Goal: Register for event/course

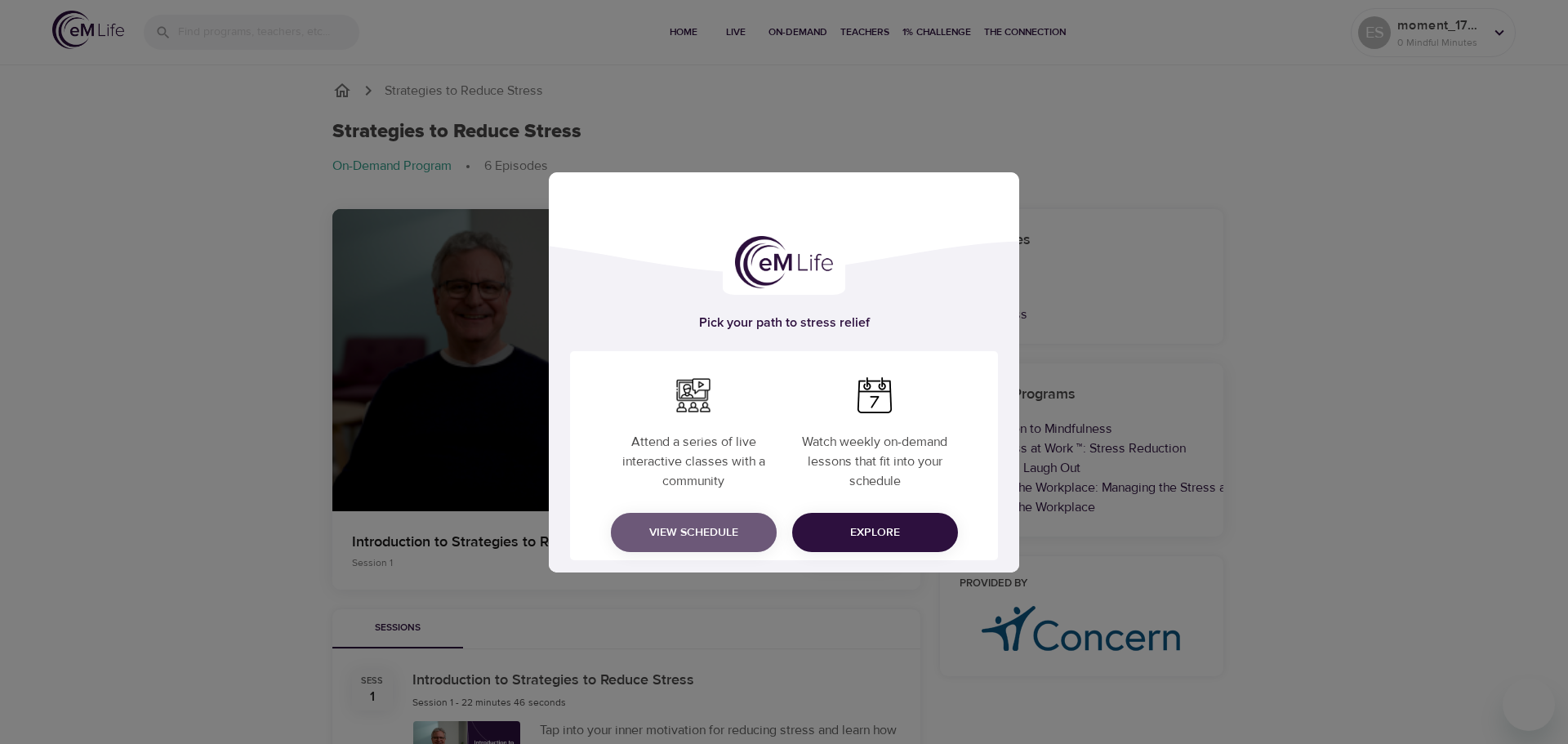
click at [691, 534] on span "View Schedule" at bounding box center [693, 533] width 140 height 20
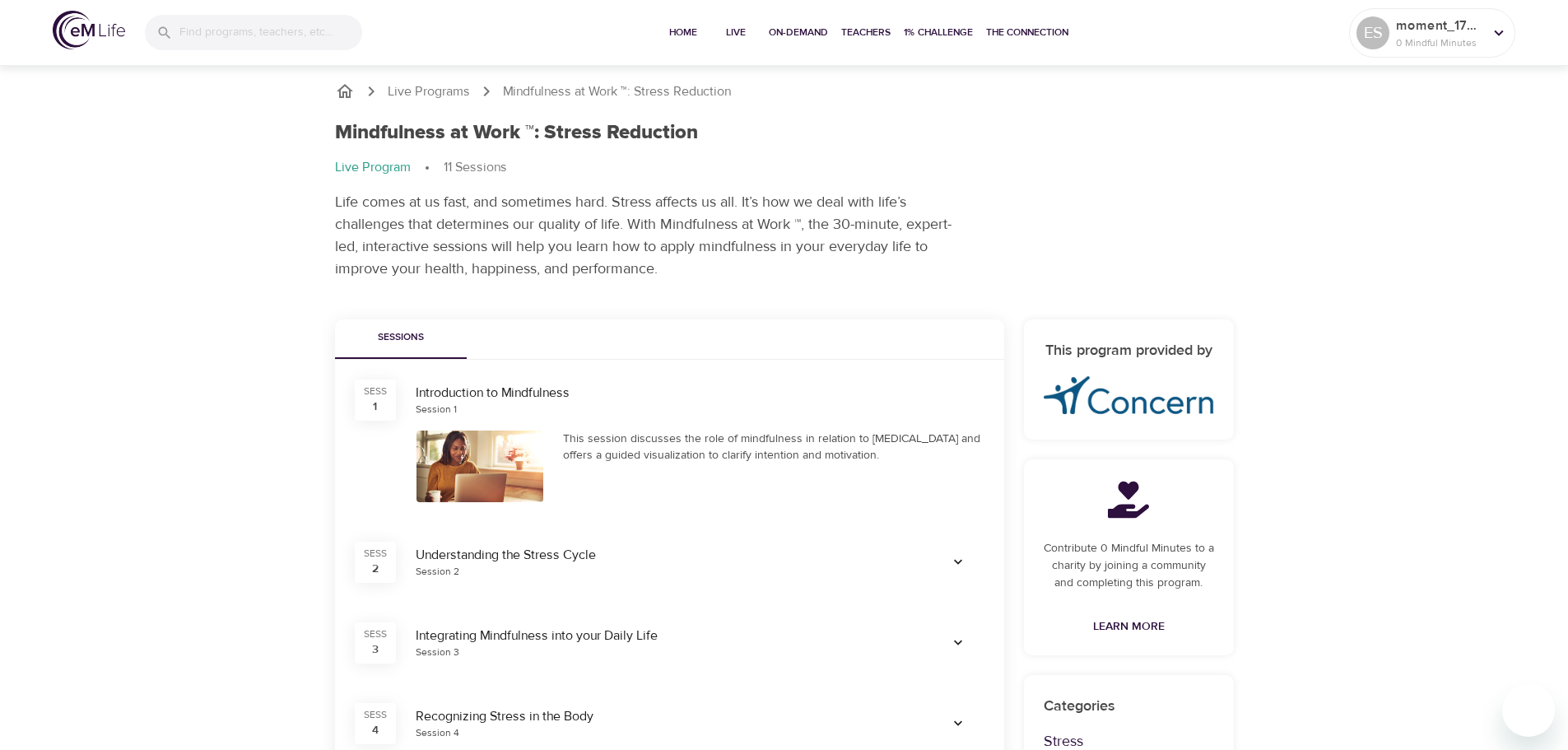
scroll to position [247, 0]
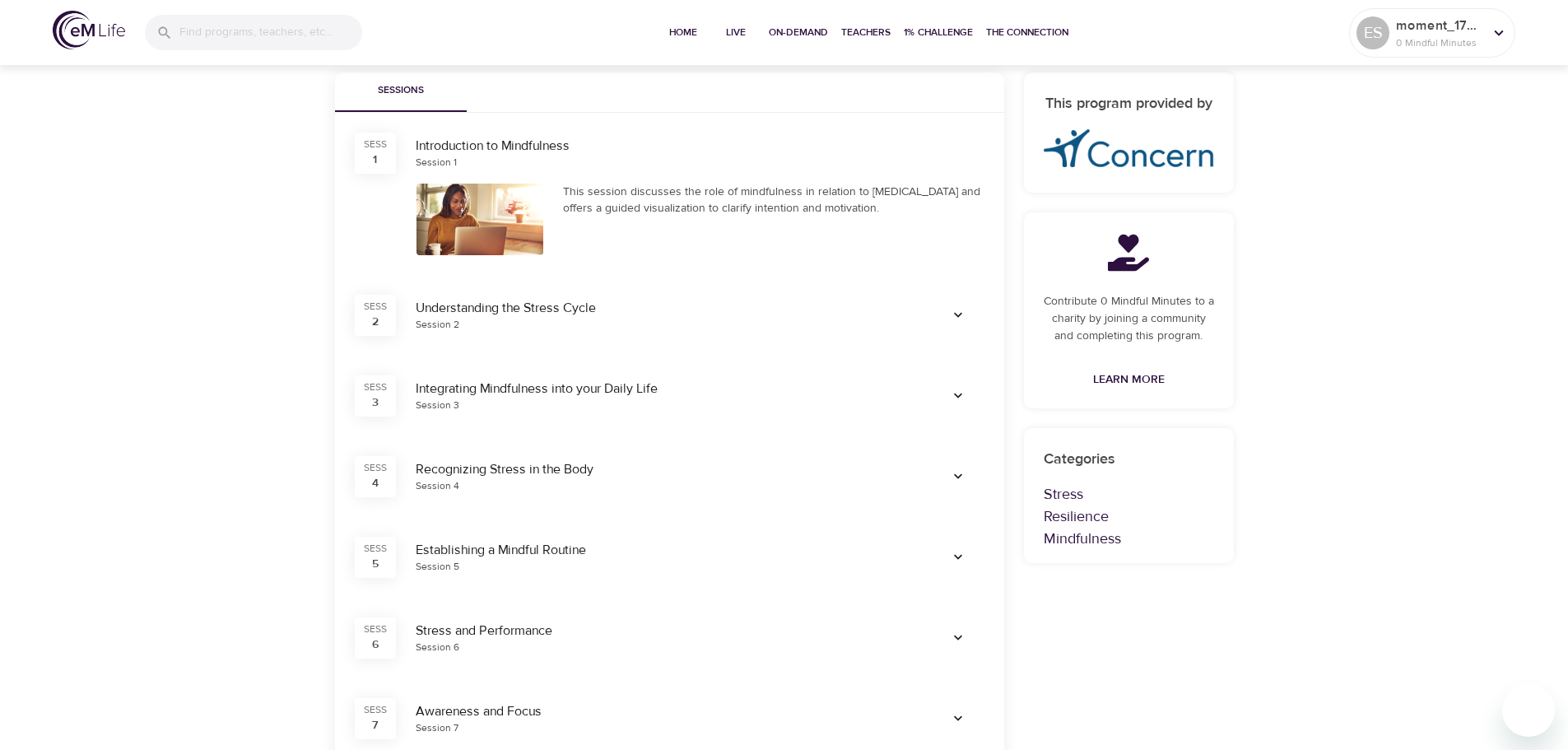
click at [954, 321] on icon "button" at bounding box center [958, 316] width 17 height 17
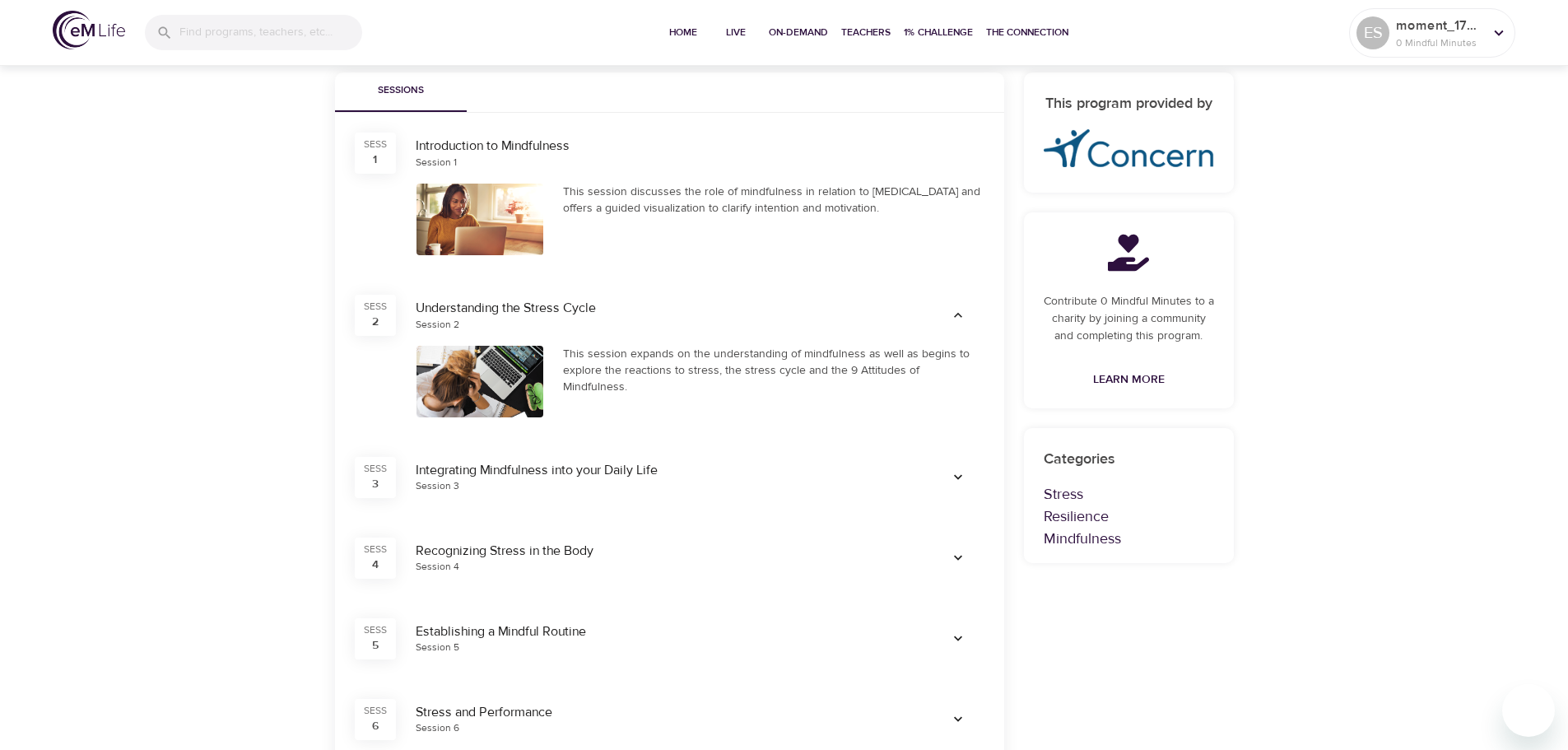
click at [467, 212] on div at bounding box center [480, 219] width 128 height 72
click at [365, 145] on div "SESS" at bounding box center [375, 144] width 23 height 14
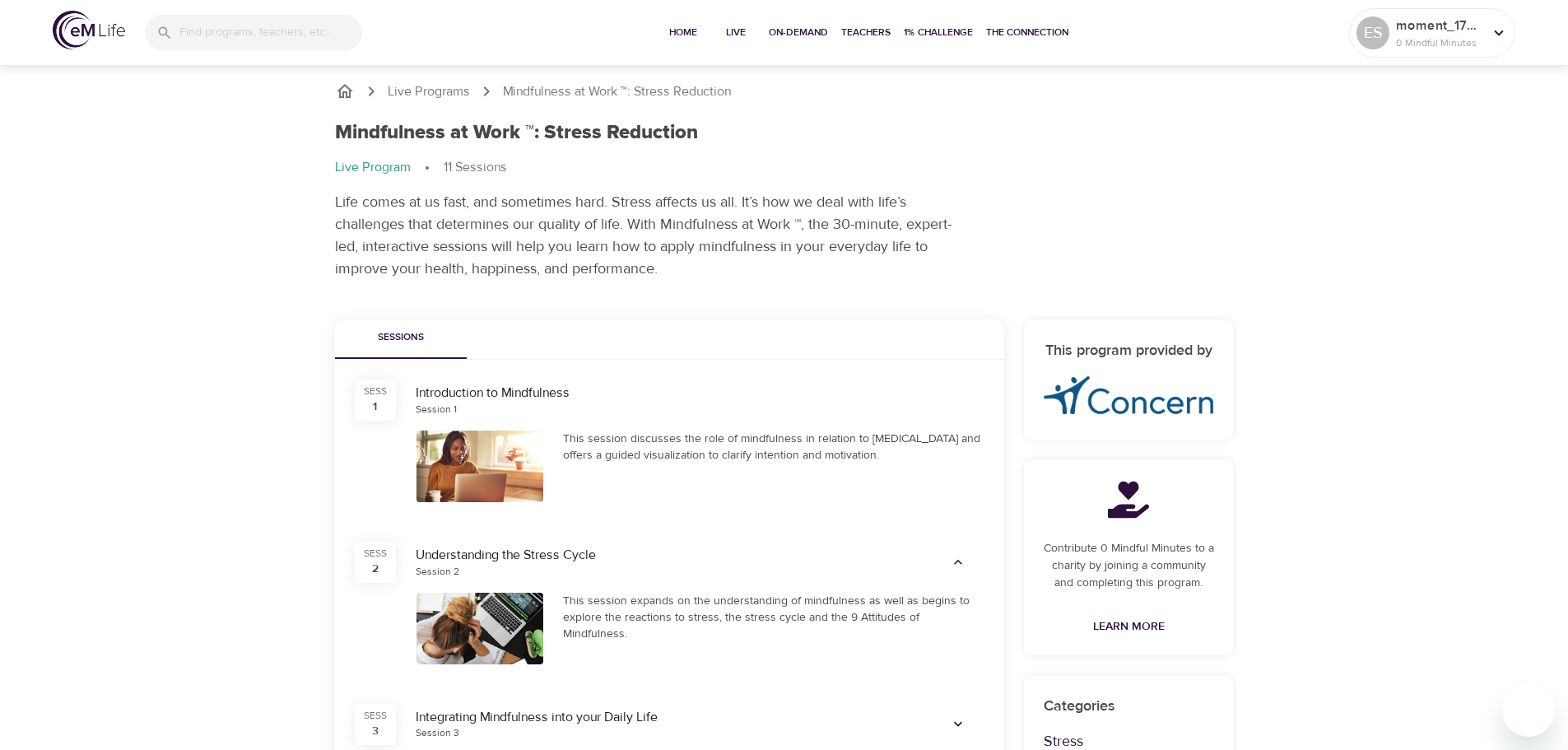
click at [377, 414] on div "1" at bounding box center [374, 407] width 4 height 17
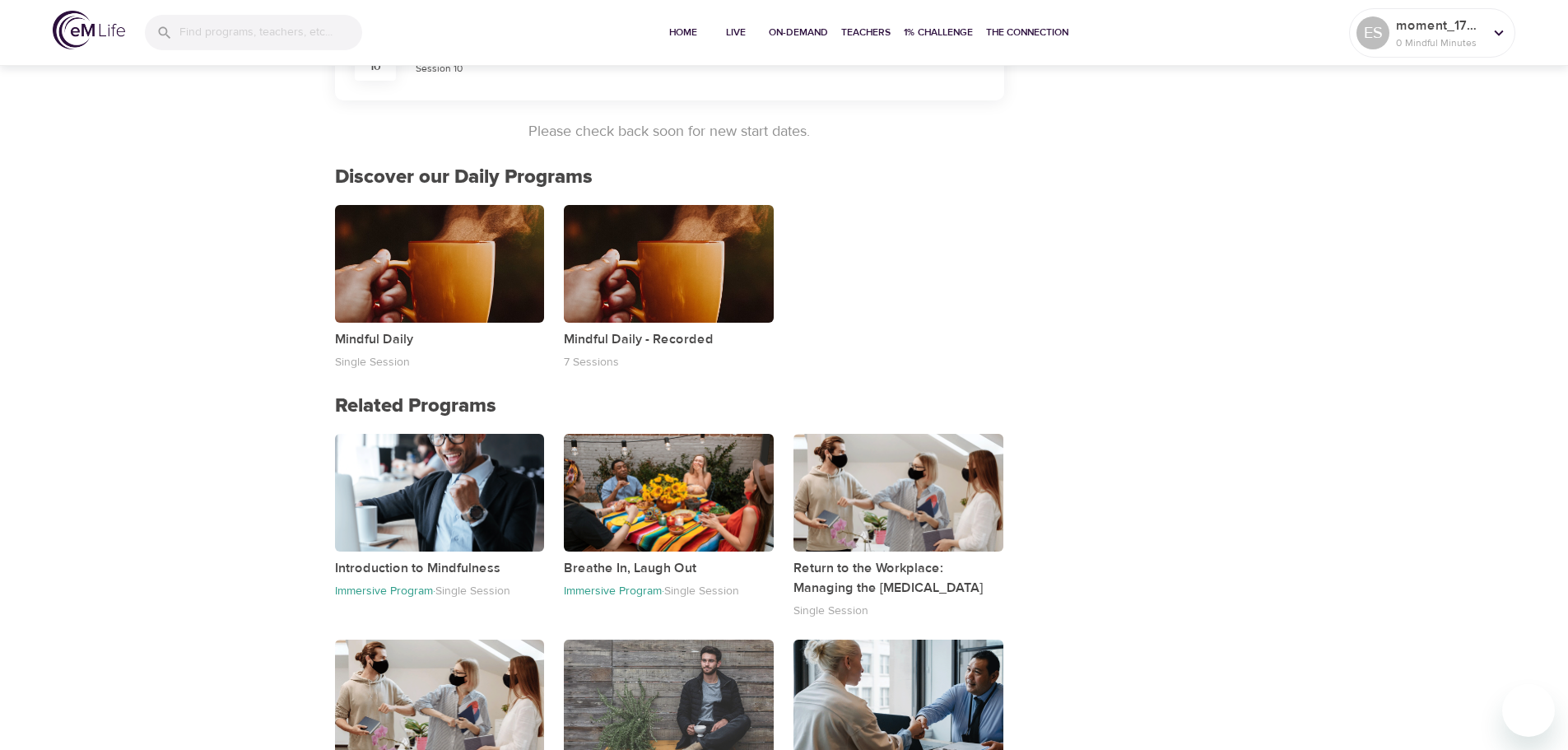
scroll to position [1235, 0]
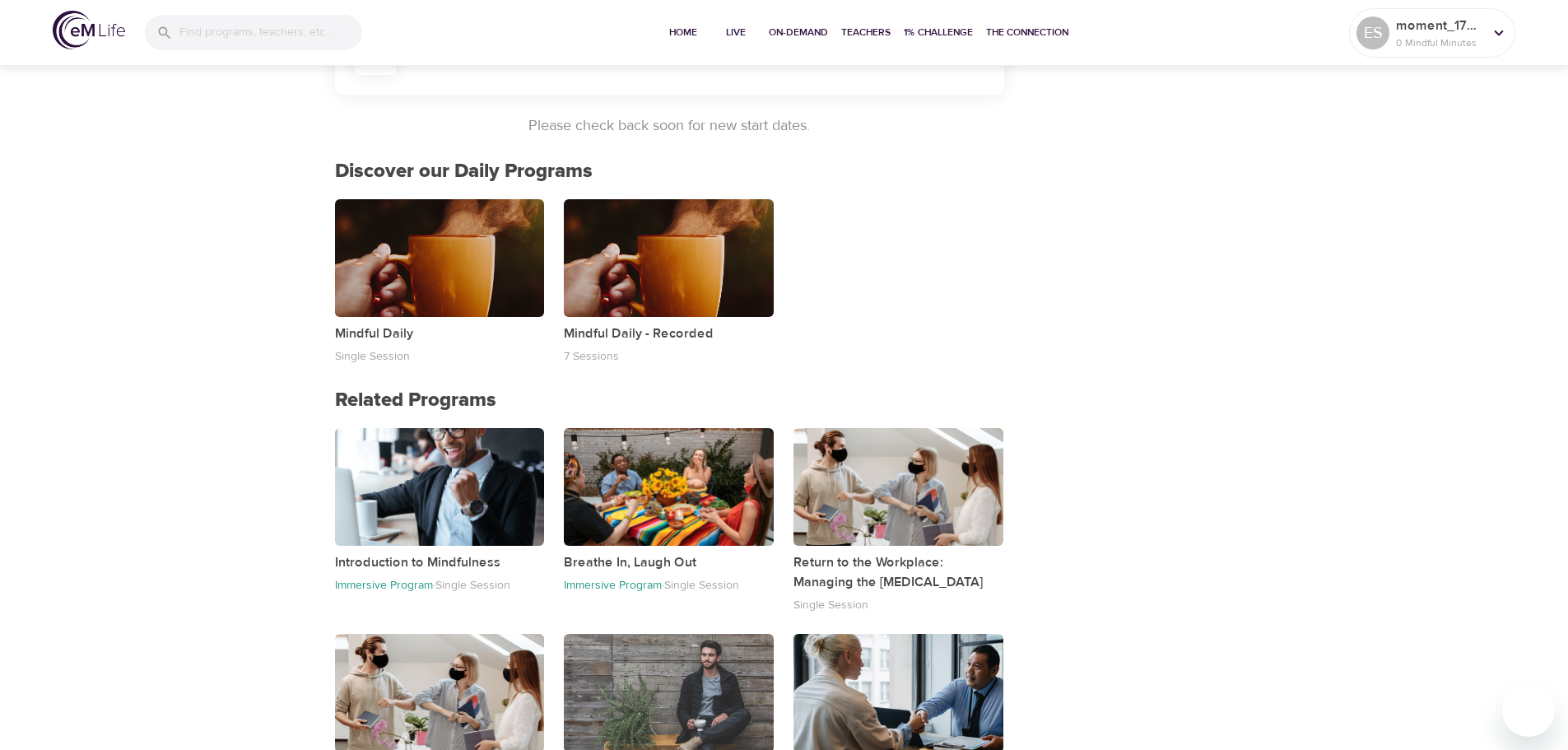
click at [418, 268] on div "button" at bounding box center [439, 258] width 210 height 117
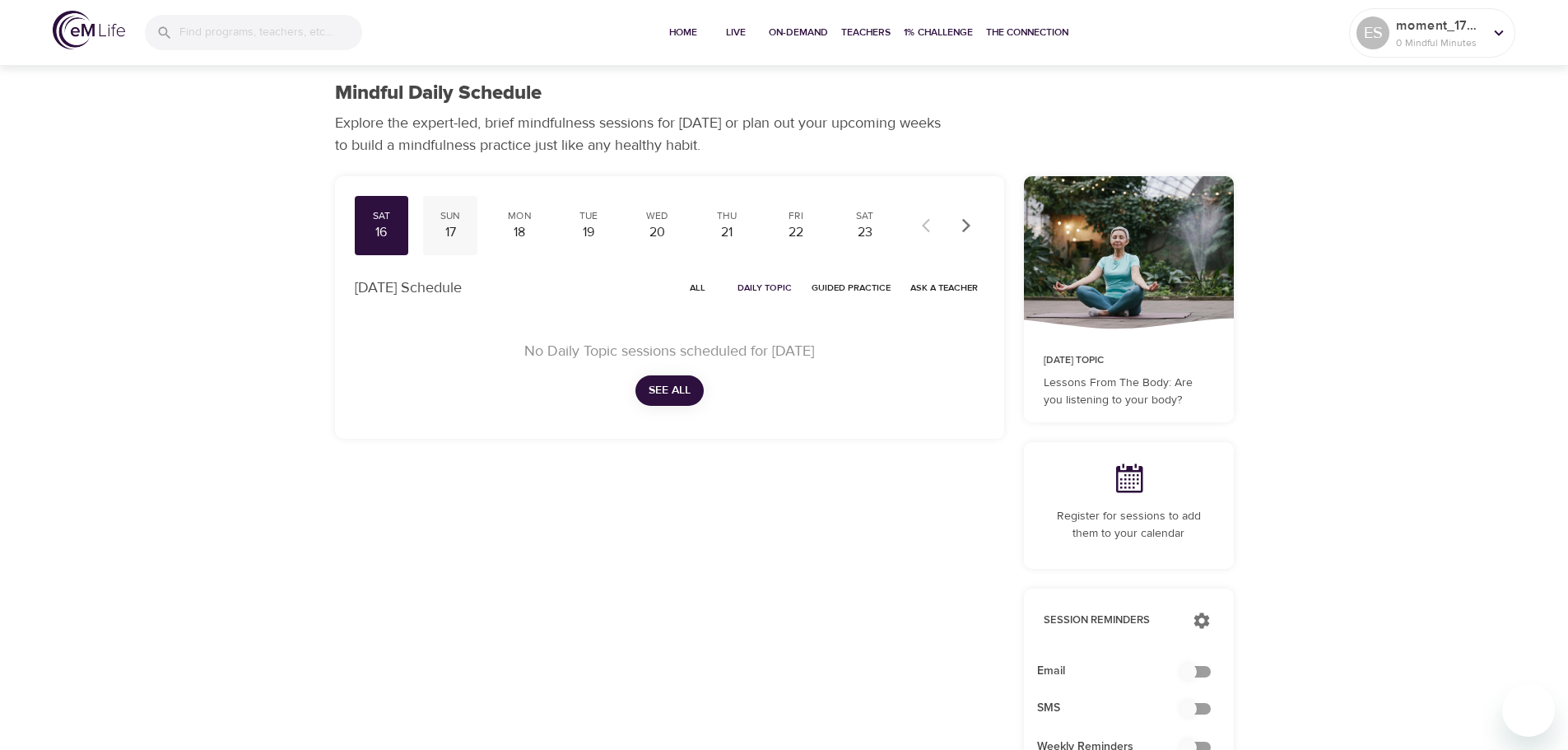
click at [460, 222] on div "Sun" at bounding box center [450, 215] width 41 height 14
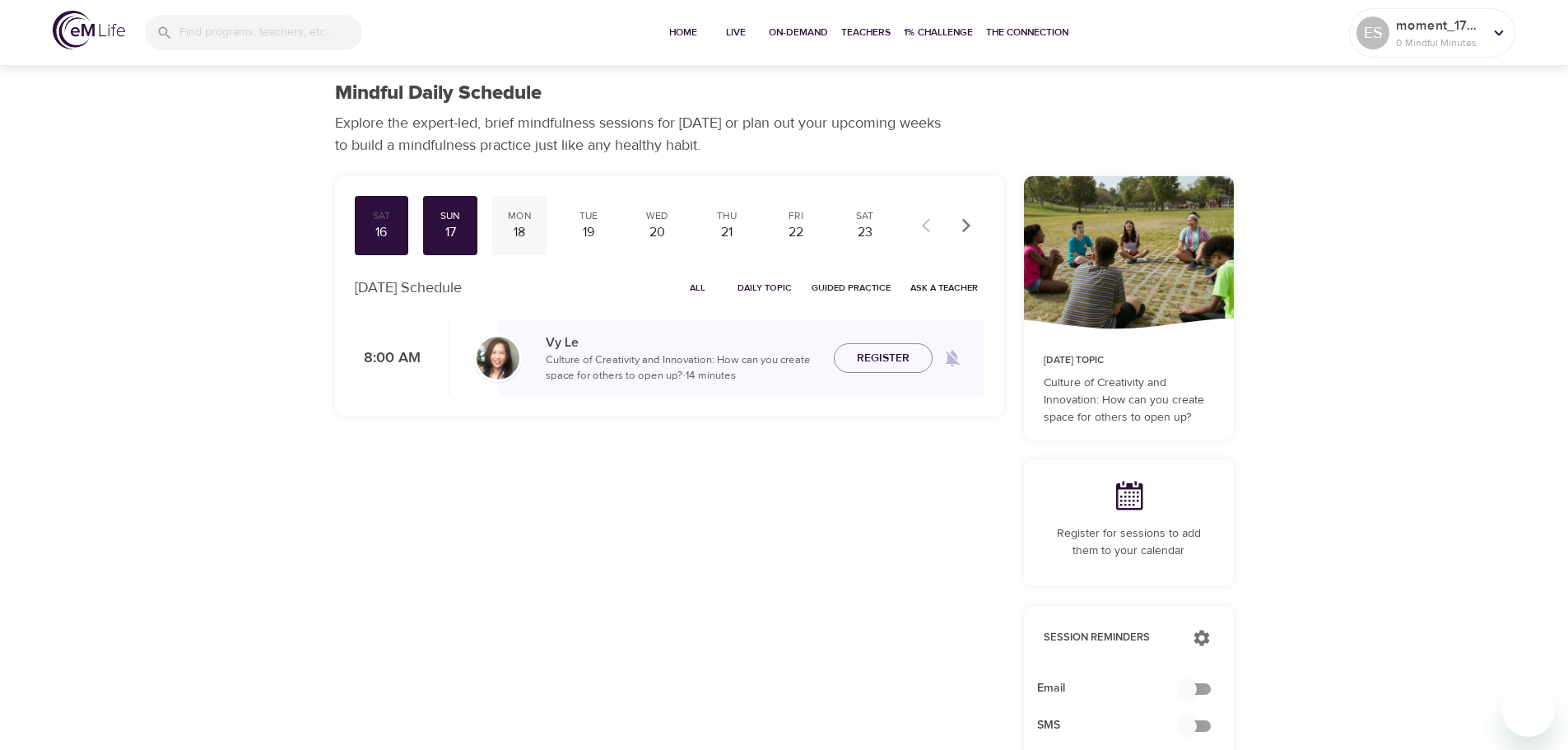
click at [522, 223] on div "18" at bounding box center [520, 232] width 41 height 19
